Goal: Task Accomplishment & Management: Manage account settings

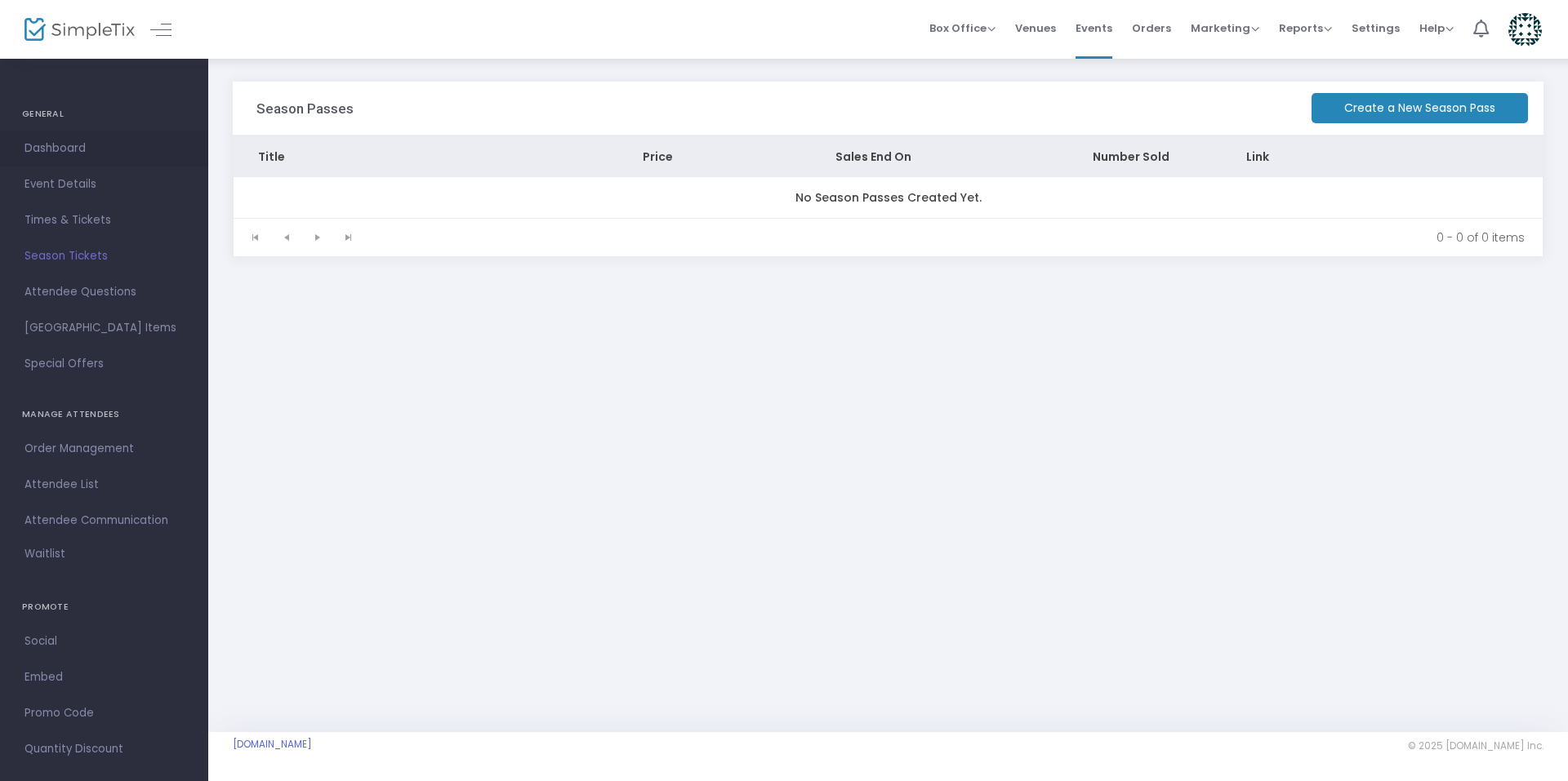
click at [76, 148] on span "Dashboard" at bounding box center [104, 148] width 160 height 21
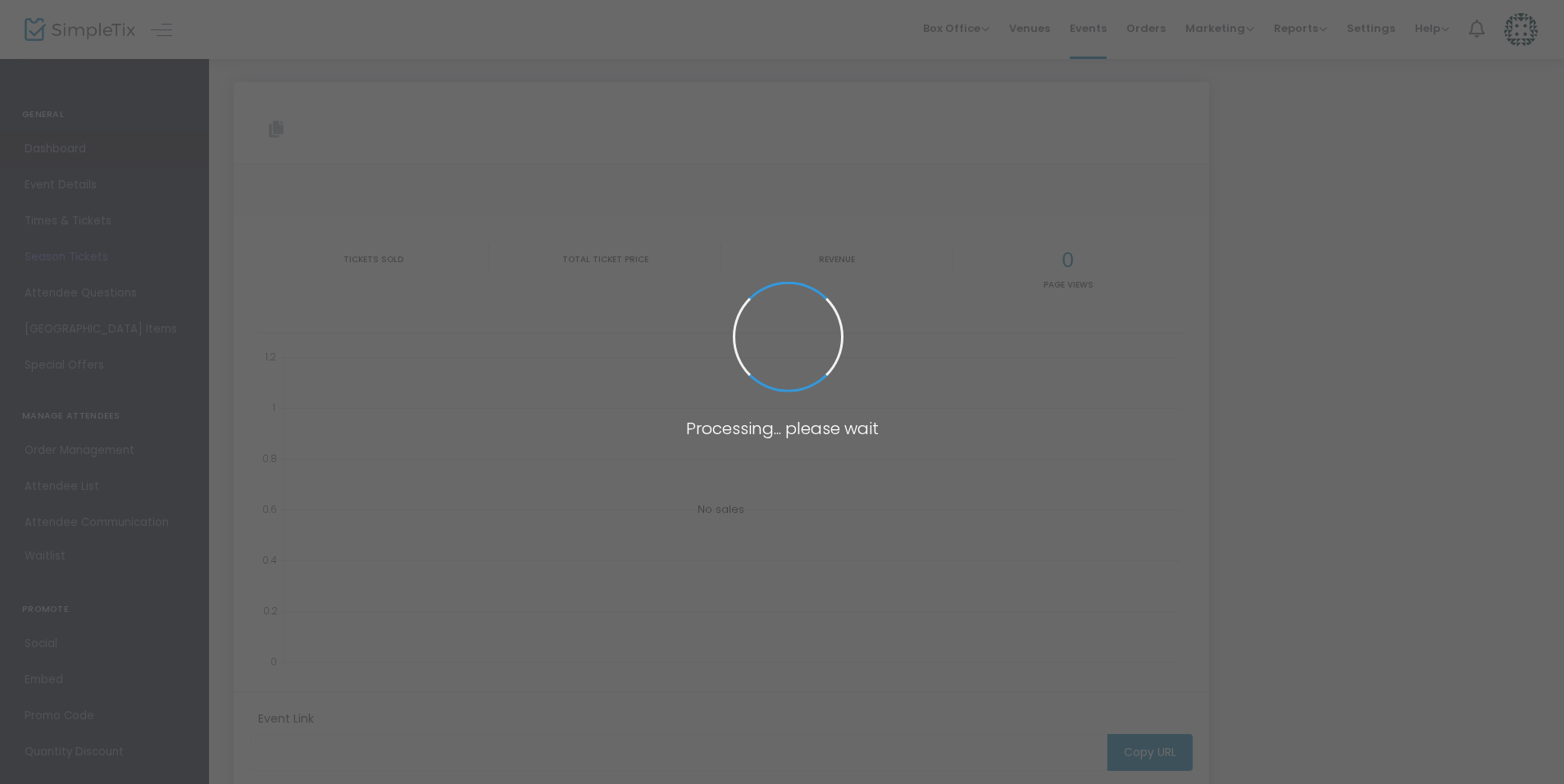
type input "[URL][DOMAIN_NAME][PERSON_NAME]"
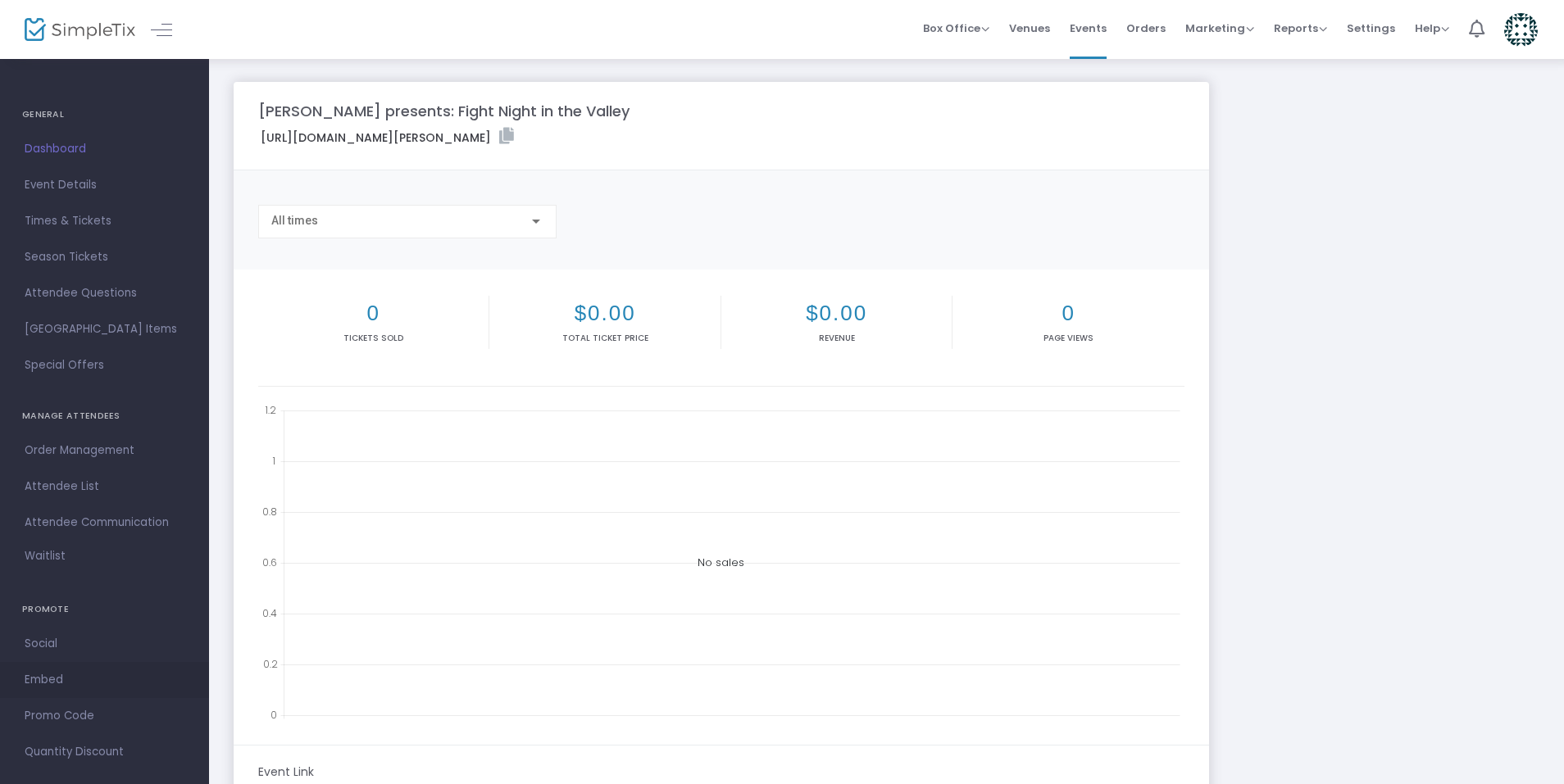
click at [63, 670] on span "Embed" at bounding box center [104, 680] width 160 height 22
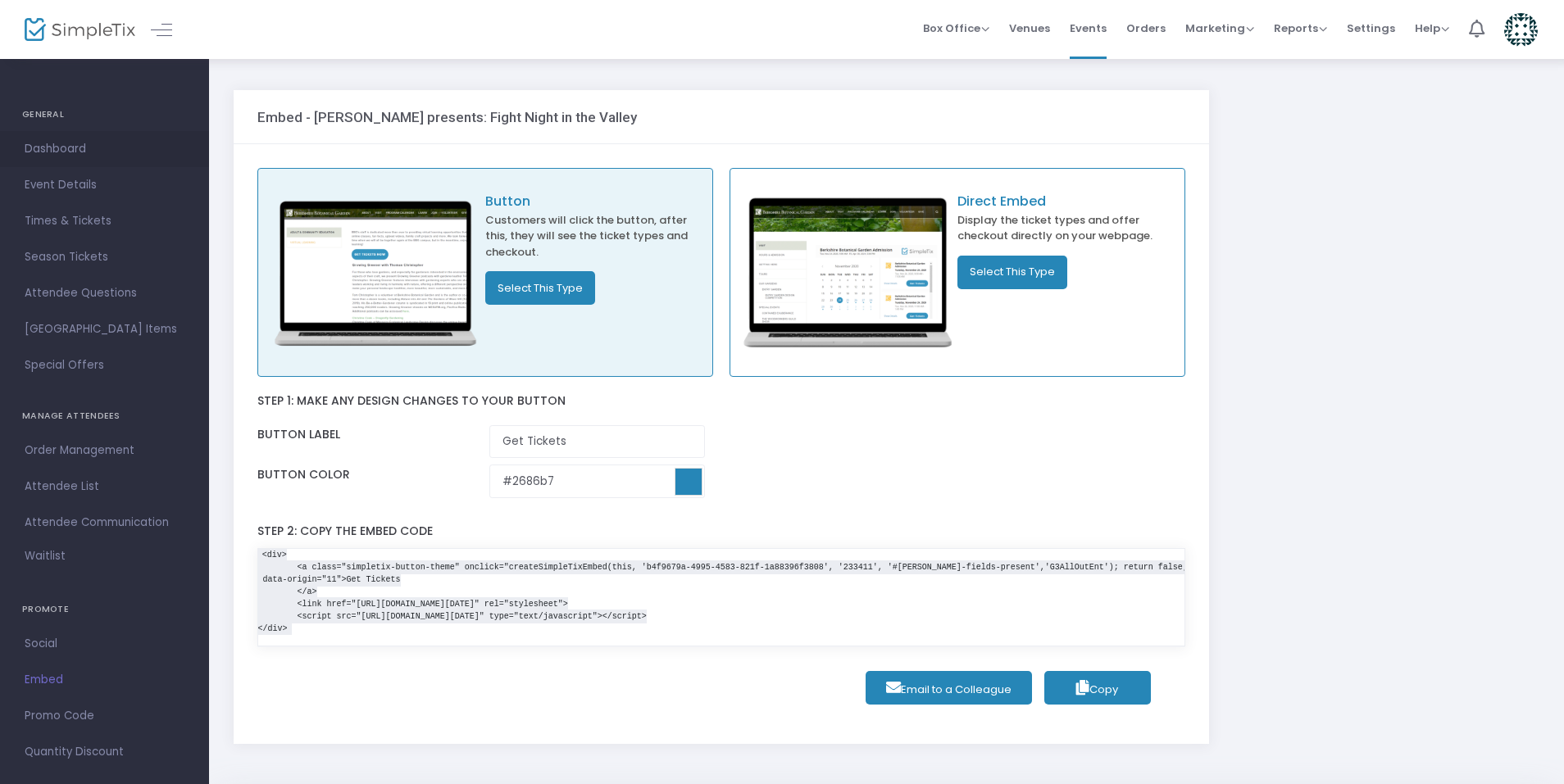
click at [92, 144] on span "Dashboard" at bounding box center [104, 149] width 160 height 22
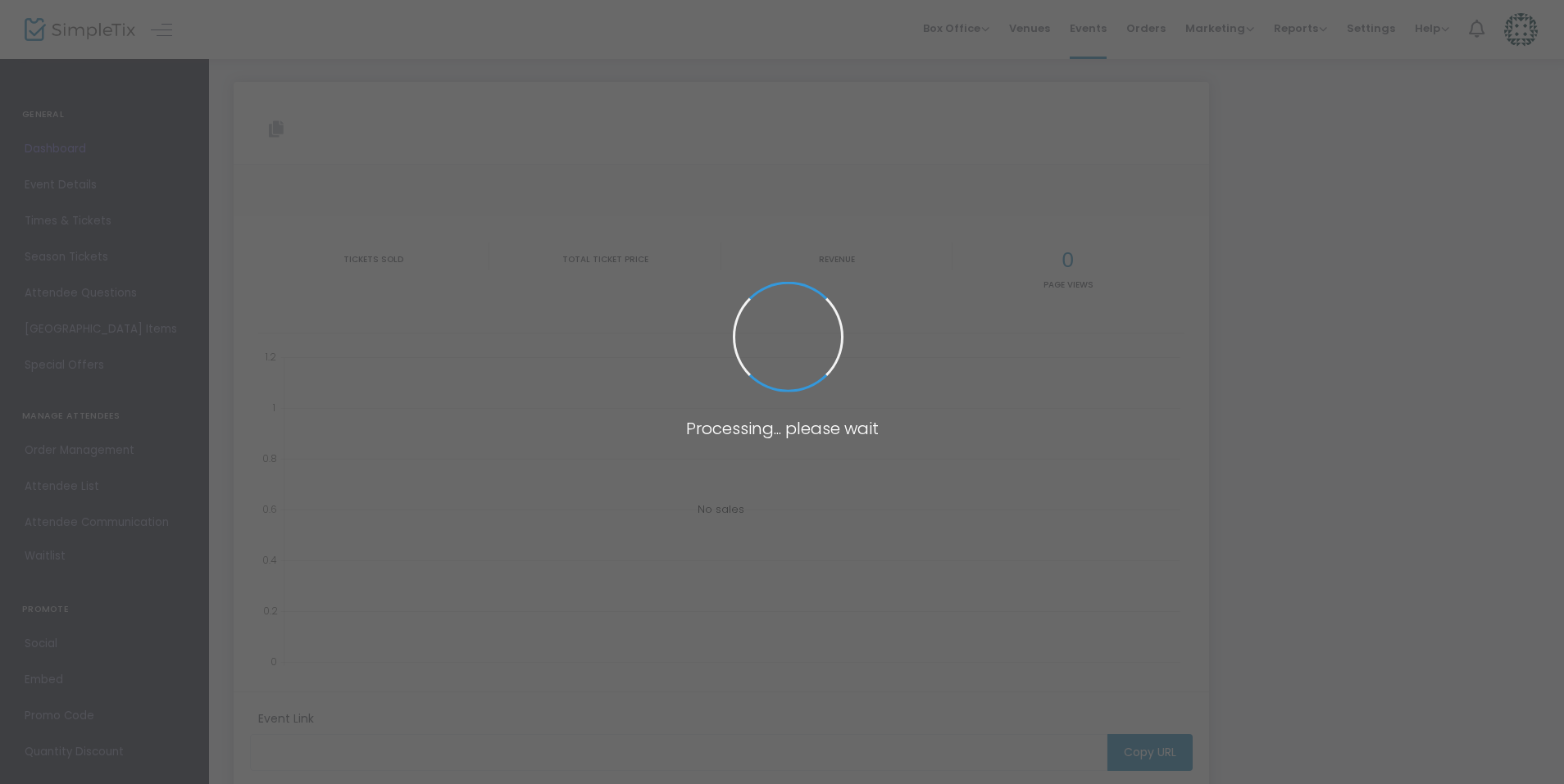
type input "[URL][DOMAIN_NAME][PERSON_NAME]"
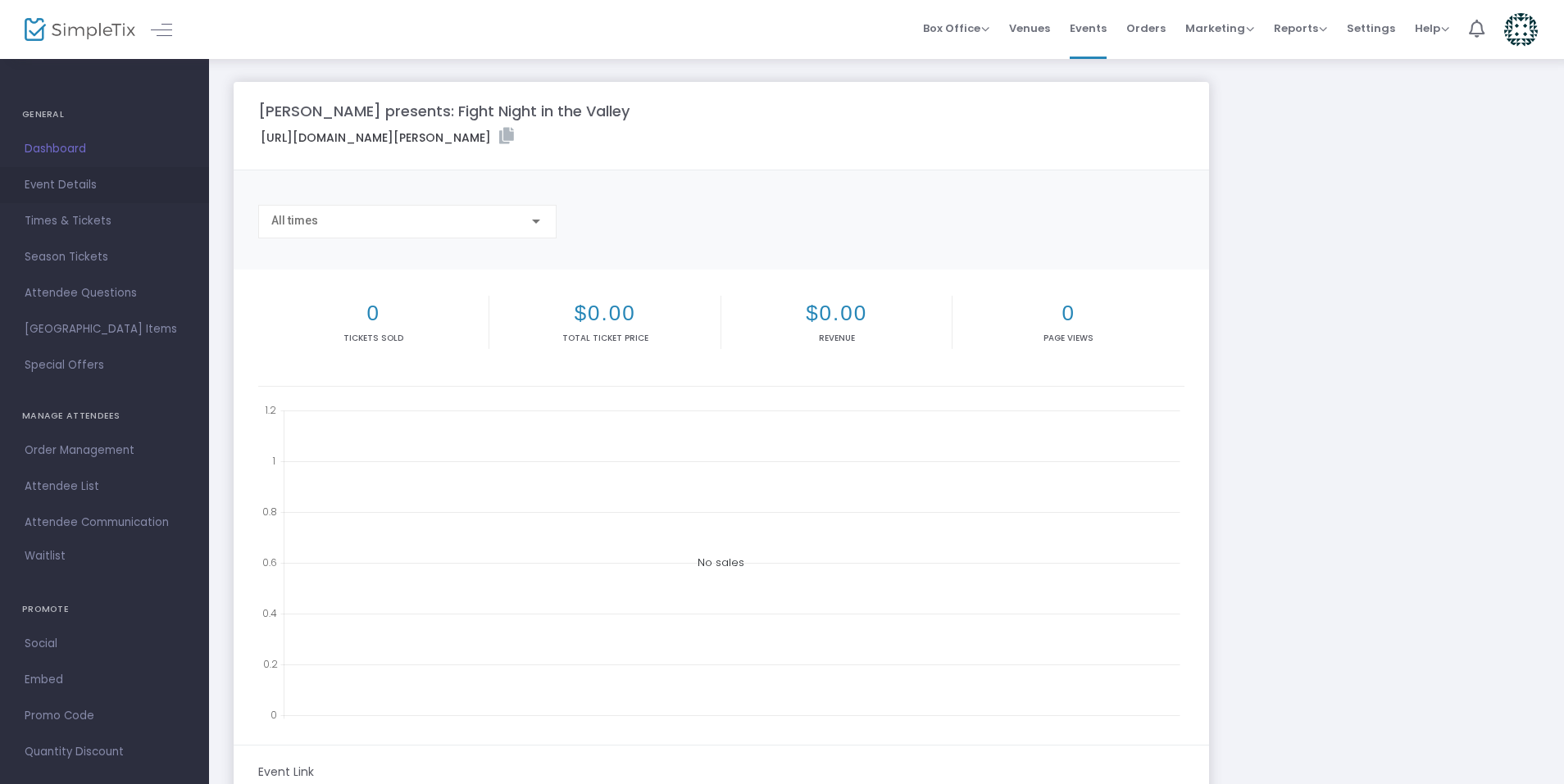
click at [67, 182] on span "Event Details" at bounding box center [104, 185] width 160 height 22
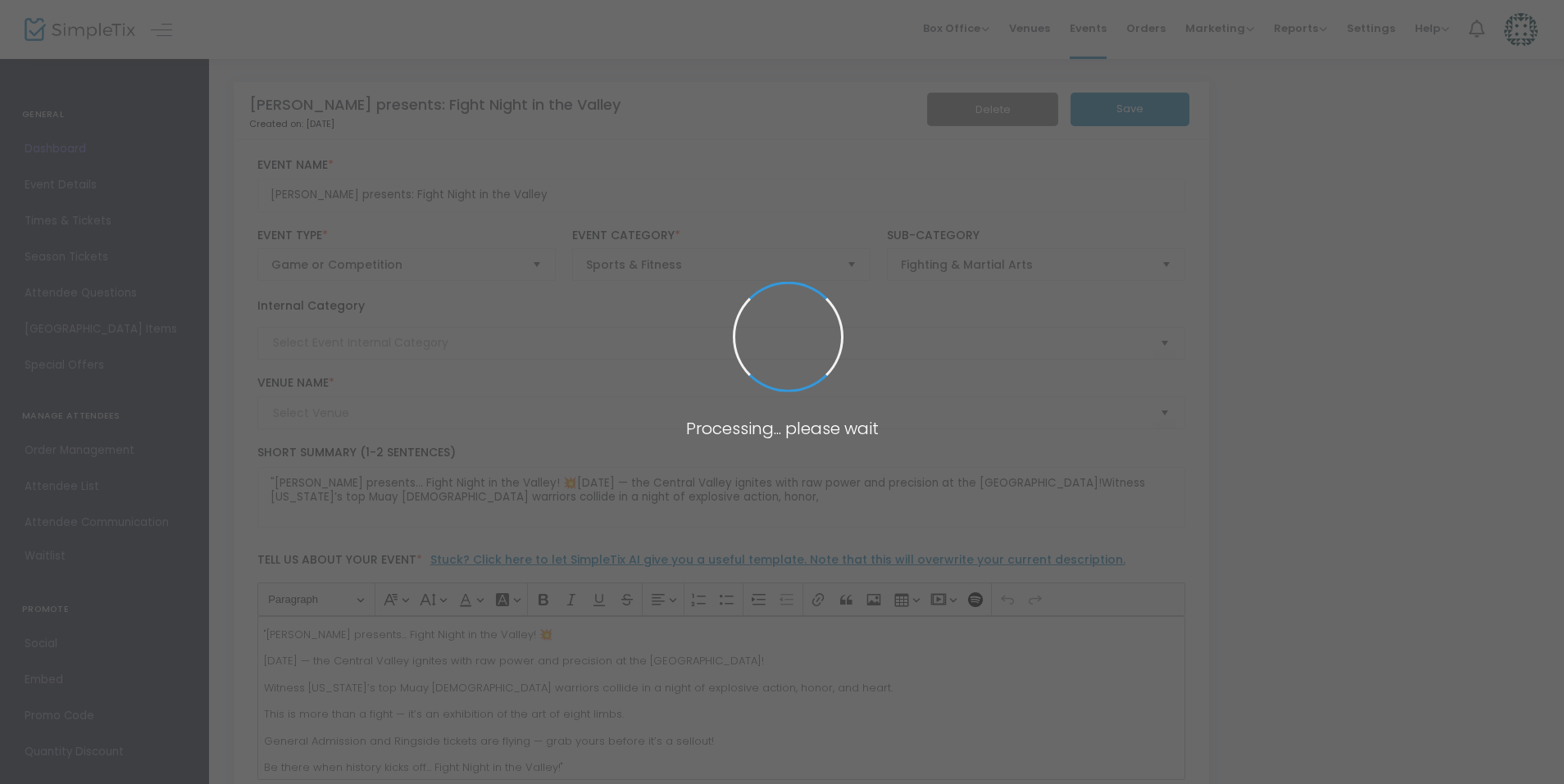
type input "[GEOGRAPHIC_DATA]"
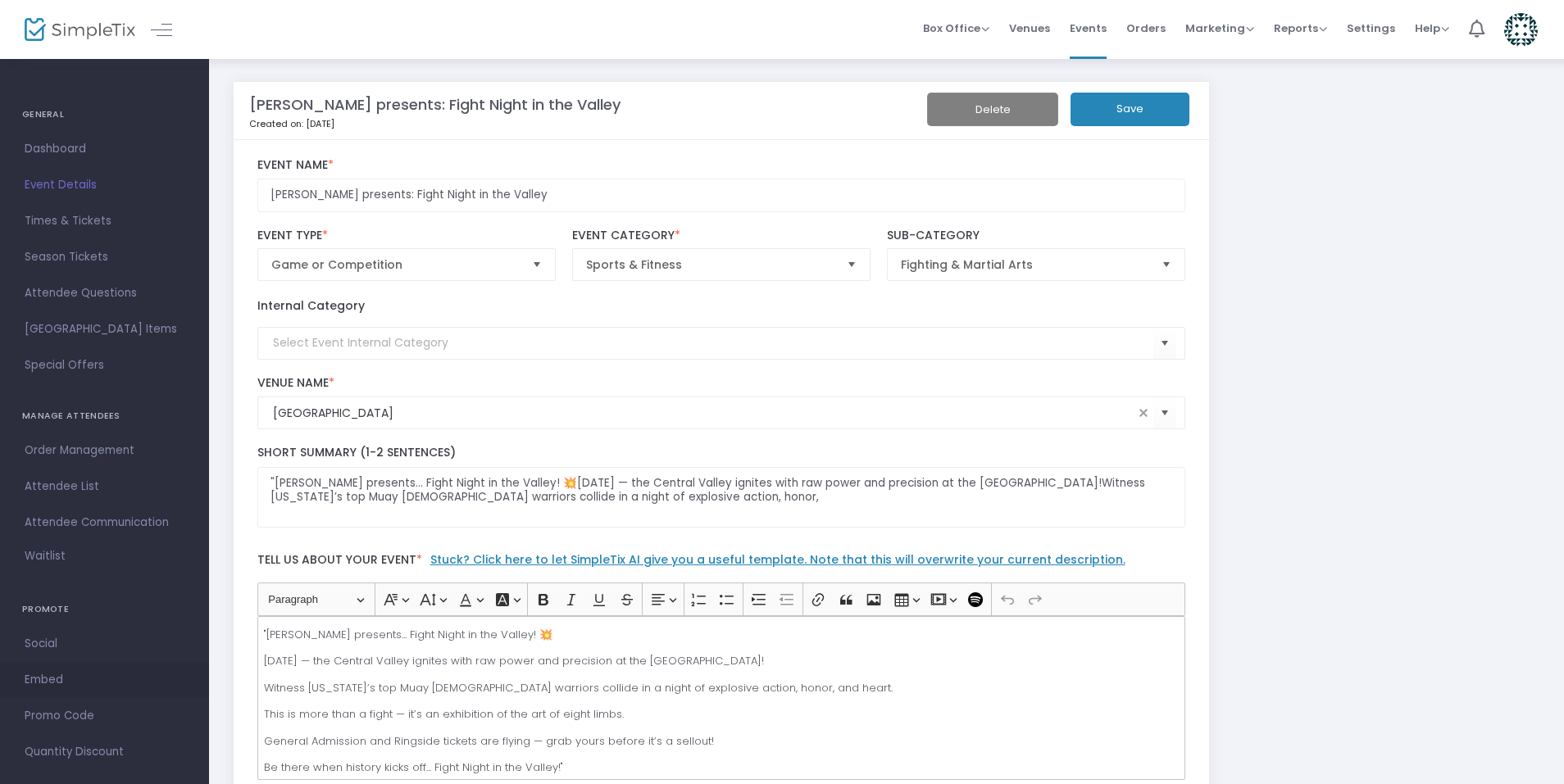
click at [55, 675] on span "Embed" at bounding box center [104, 680] width 160 height 22
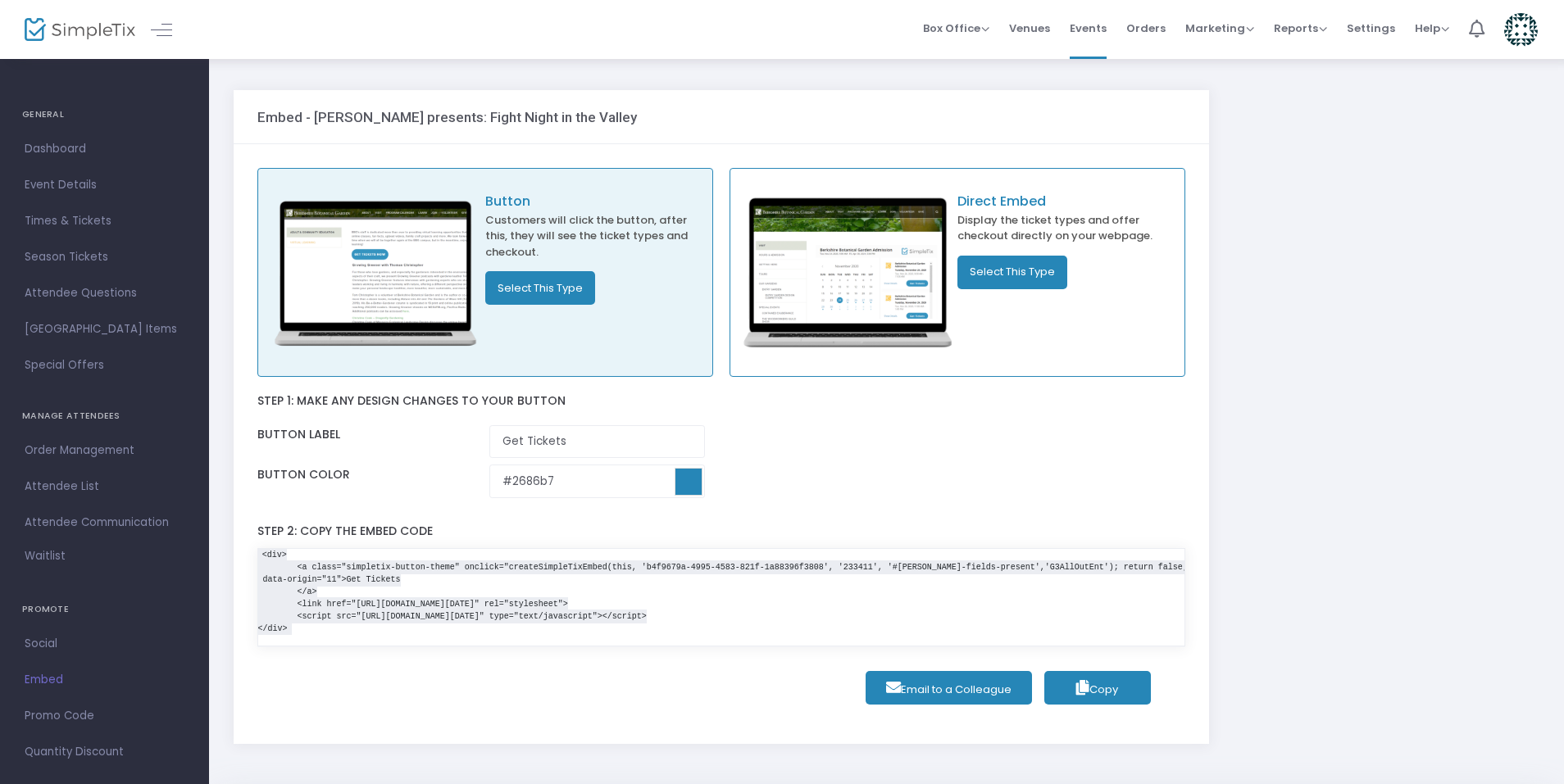
click at [49, 674] on span "Embed" at bounding box center [104, 680] width 160 height 22
